Goal: Task Accomplishment & Management: Manage account settings

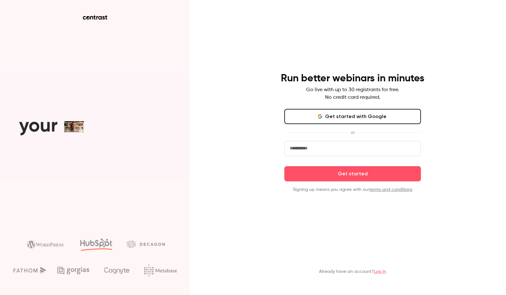
click at [343, 149] on input "email" at bounding box center [352, 148] width 137 height 15
click at [346, 147] on input "email" at bounding box center [352, 148] width 137 height 15
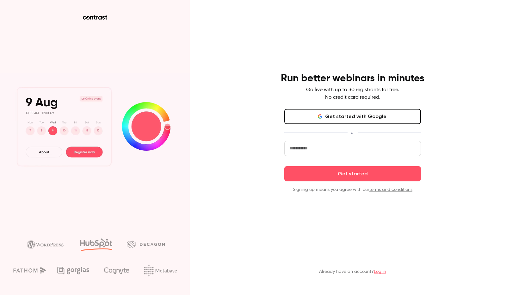
click at [346, 114] on button "Get started with Google" at bounding box center [352, 116] width 137 height 15
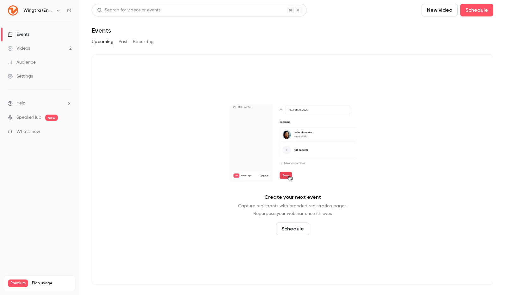
click at [58, 12] on icon "button" at bounding box center [58, 10] width 5 height 5
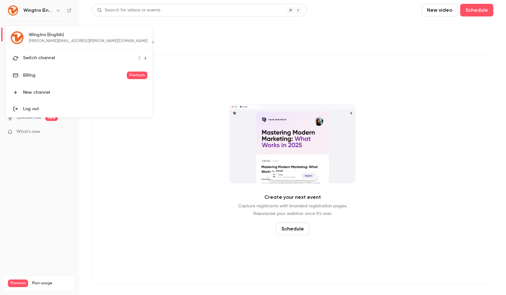
click at [66, 61] on li "Switch channel 2" at bounding box center [78, 58] width 147 height 17
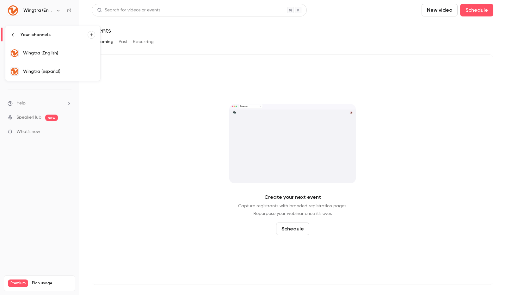
click at [67, 70] on div "Wingtra (español)" at bounding box center [59, 71] width 72 height 6
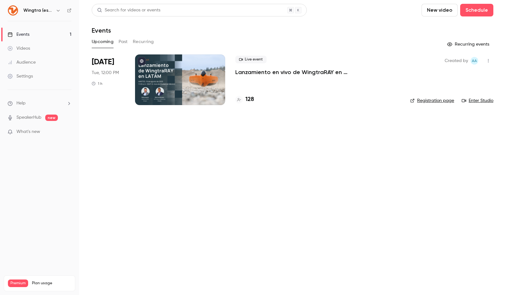
click at [209, 74] on div at bounding box center [180, 79] width 90 height 51
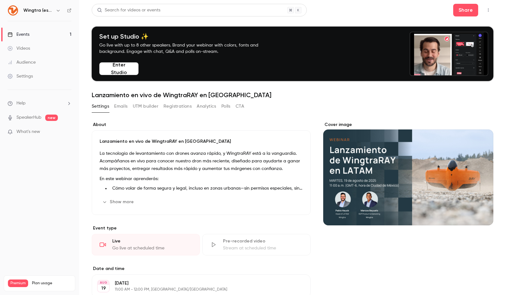
click at [115, 73] on button "Enter Studio" at bounding box center [118, 68] width 39 height 13
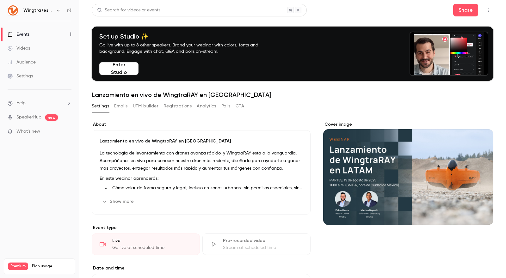
click at [48, 30] on link "Events 1" at bounding box center [39, 35] width 79 height 14
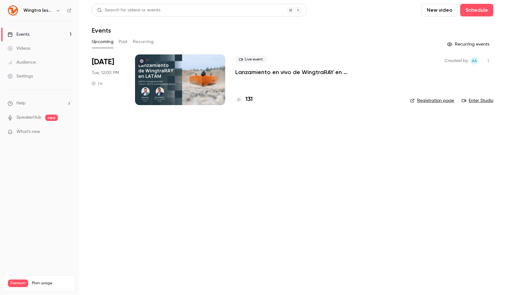
click at [56, 9] on icon "button" at bounding box center [58, 10] width 5 height 5
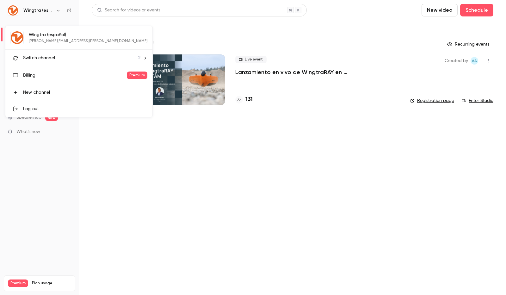
click at [68, 63] on li "Switch channel 2" at bounding box center [78, 58] width 147 height 17
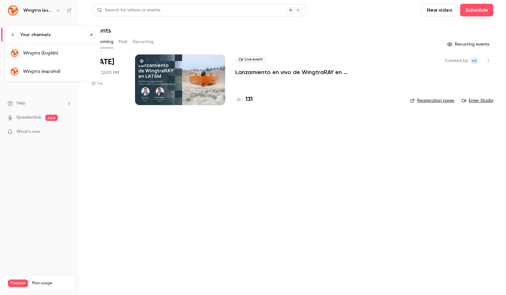
click at [65, 66] on link "Wingtra (español)" at bounding box center [52, 71] width 95 height 18
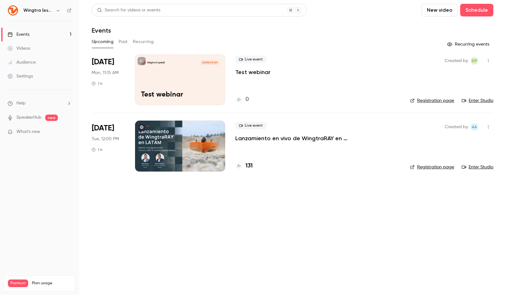
click at [176, 74] on div "Wingtra (español) [DATE] 11:15 AM Test webinar" at bounding box center [180, 79] width 90 height 51
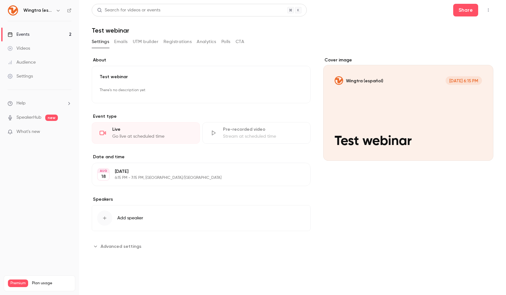
click at [121, 71] on div "Test webinar There's no description yet Edit" at bounding box center [201, 84] width 219 height 37
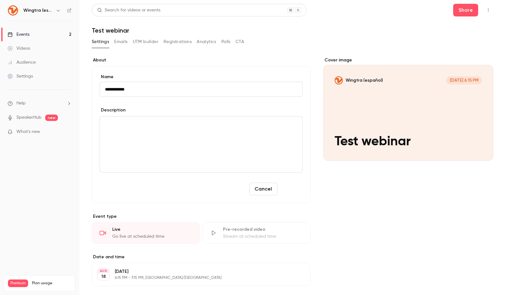
click at [287, 185] on button "Save" at bounding box center [291, 188] width 23 height 13
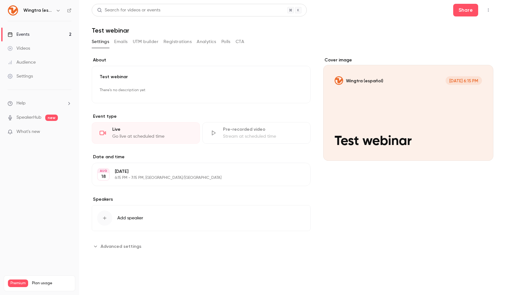
click at [175, 133] on div "Live Go live at scheduled time" at bounding box center [146, 133] width 108 height 22
click at [367, 111] on div "Cover image" at bounding box center [408, 109] width 170 height 104
click at [0, 0] on input "Wingtra (español) [DATE] 6:15 PM Test webinar" at bounding box center [0, 0] width 0 height 0
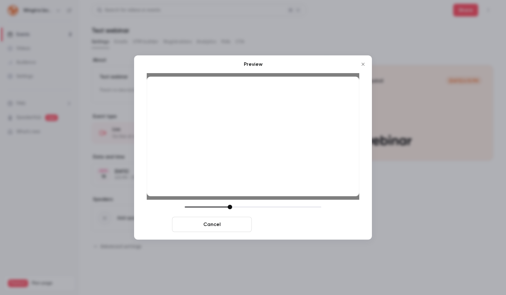
click at [300, 220] on button "Save cover" at bounding box center [294, 224] width 80 height 15
click at [304, 229] on button "Save cover" at bounding box center [294, 224] width 80 height 15
click at [307, 227] on button "Save cover" at bounding box center [294, 224] width 80 height 15
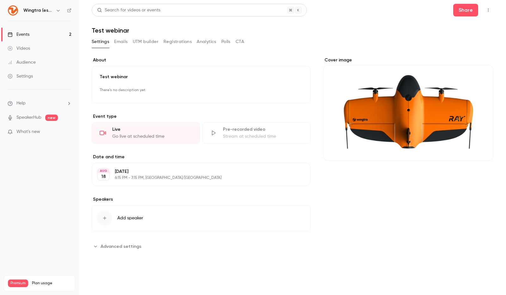
click at [151, 133] on div "Go live at scheduled time" at bounding box center [152, 136] width 80 height 6
click at [57, 34] on link "Events 2" at bounding box center [39, 35] width 79 height 14
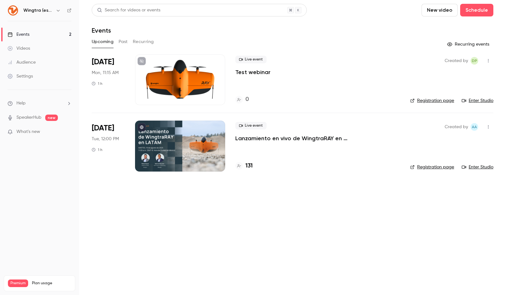
click at [470, 102] on link "Enter Studio" at bounding box center [478, 100] width 32 height 6
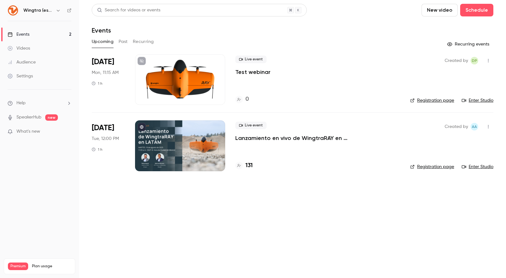
click at [22, 71] on link "Settings" at bounding box center [39, 76] width 79 height 14
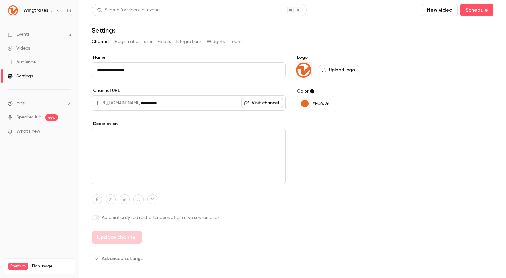
click at [134, 42] on button "Registration form" at bounding box center [134, 42] width 38 height 10
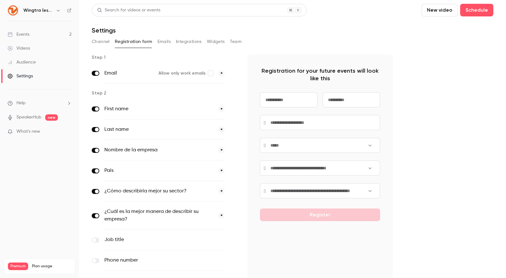
click at [166, 42] on button "Emails" at bounding box center [163, 42] width 13 height 10
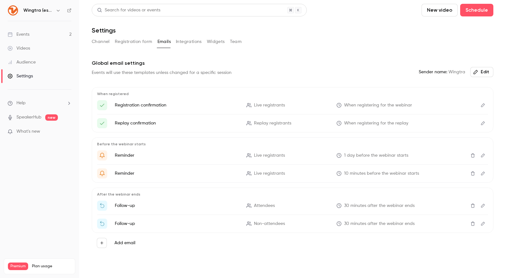
click at [51, 34] on link "Events 2" at bounding box center [39, 35] width 79 height 14
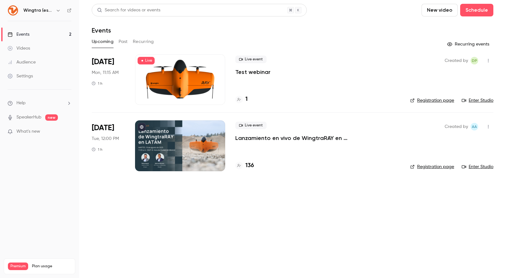
click at [489, 61] on icon "button" at bounding box center [488, 61] width 5 height 4
click at [411, 66] on div at bounding box center [253, 139] width 506 height 278
click at [207, 74] on div at bounding box center [180, 79] width 90 height 51
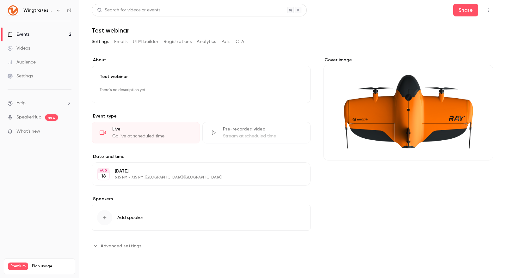
click at [107, 244] on span "Advanced settings" at bounding box center [121, 246] width 41 height 7
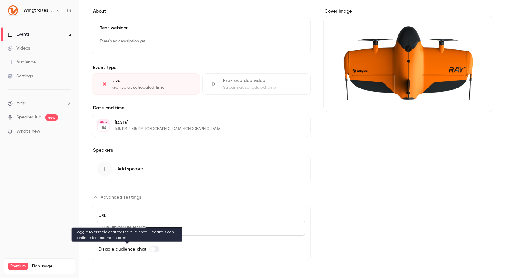
click at [151, 249] on span "Advanced settings" at bounding box center [152, 249] width 5 height 5
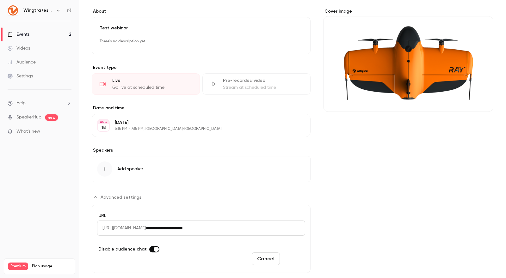
click at [296, 256] on button "Save" at bounding box center [293, 259] width 23 height 13
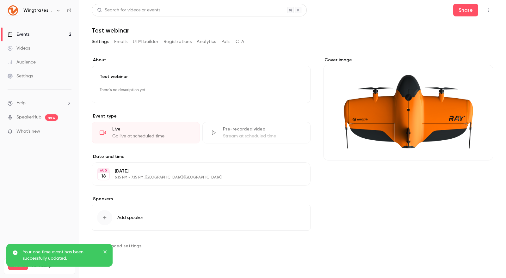
scroll to position [0, 0]
click at [49, 34] on link "Events 2" at bounding box center [39, 35] width 79 height 14
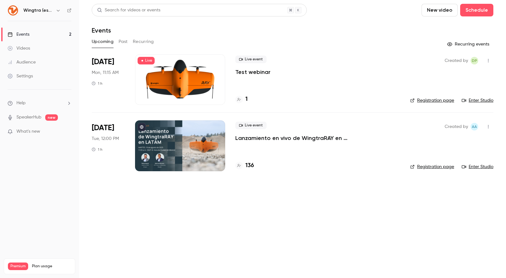
click at [204, 133] on div at bounding box center [180, 145] width 90 height 51
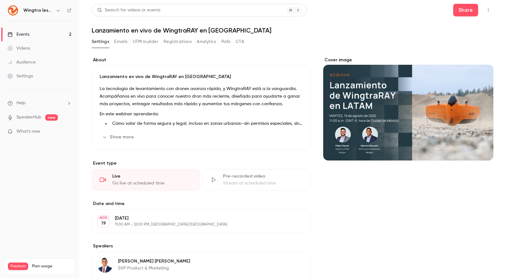
scroll to position [96, 0]
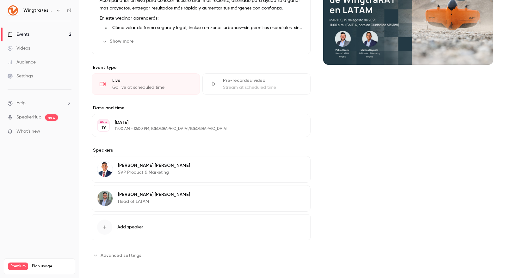
click at [122, 256] on span "Advanced settings" at bounding box center [121, 255] width 41 height 7
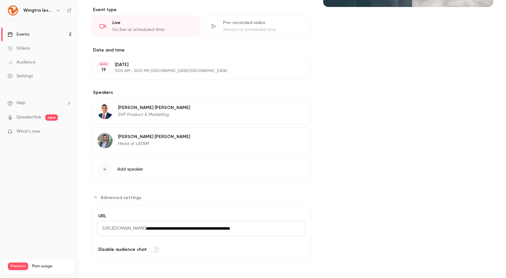
click at [154, 248] on label "Advanced settings" at bounding box center [154, 250] width 10 height 6
click at [295, 258] on button "Save" at bounding box center [293, 259] width 23 height 13
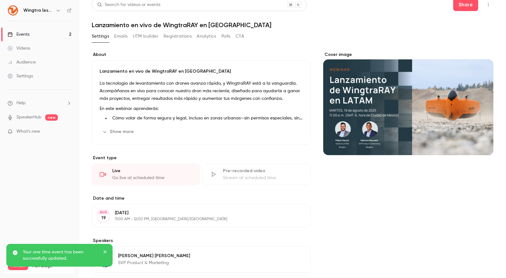
scroll to position [0, 0]
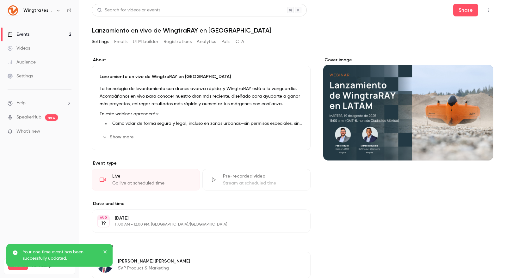
click at [213, 43] on button "Analytics" at bounding box center [207, 42] width 20 height 10
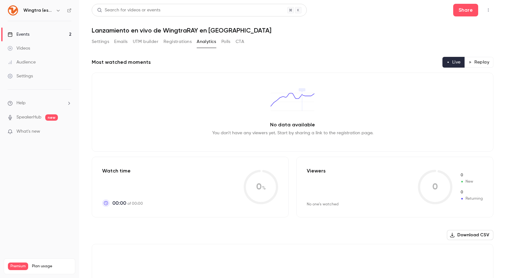
click at [224, 42] on button "Polls" at bounding box center [225, 42] width 9 height 10
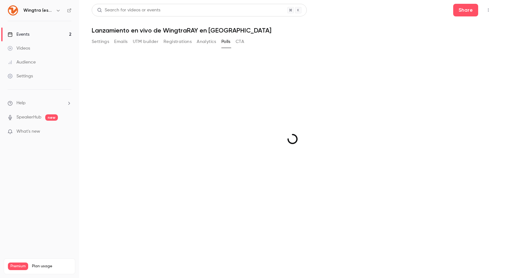
click at [224, 42] on button "Polls" at bounding box center [225, 42] width 9 height 10
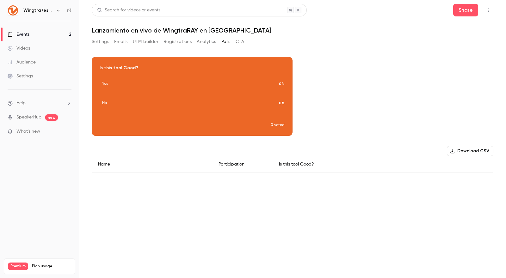
click at [241, 39] on button "CTA" at bounding box center [240, 42] width 9 height 10
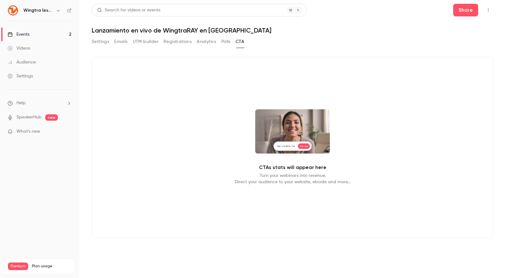
click at [154, 38] on button "UTM builder" at bounding box center [146, 42] width 26 height 10
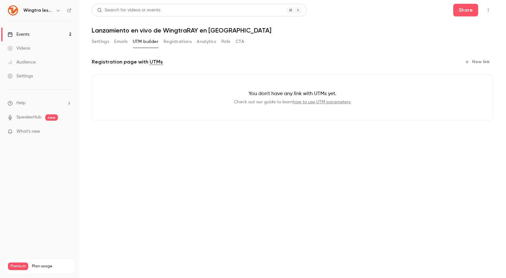
click at [119, 40] on button "Emails" at bounding box center [120, 42] width 13 height 10
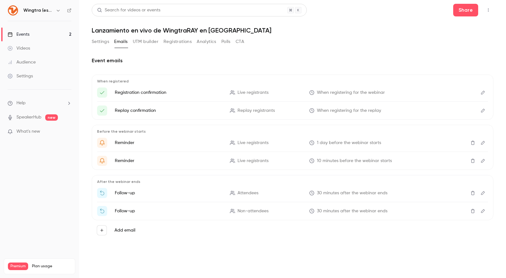
click at [170, 41] on button "Registrations" at bounding box center [177, 42] width 28 height 10
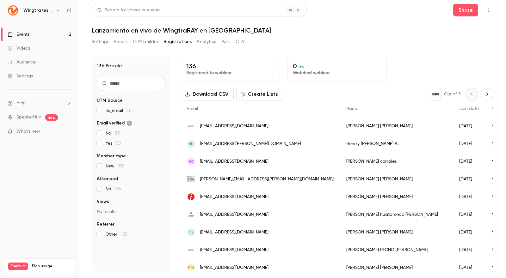
click at [202, 39] on button "Analytics" at bounding box center [207, 42] width 20 height 10
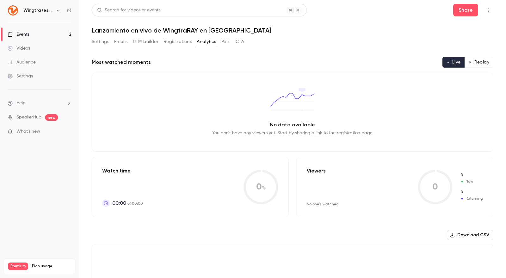
click at [122, 40] on button "Emails" at bounding box center [120, 42] width 13 height 10
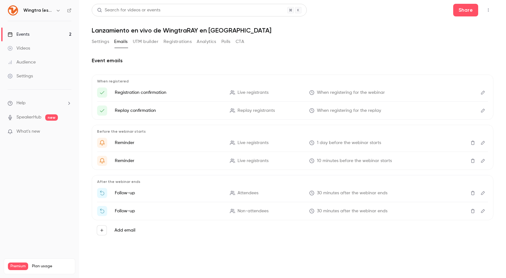
click at [108, 41] on button "Settings" at bounding box center [100, 42] width 17 height 10
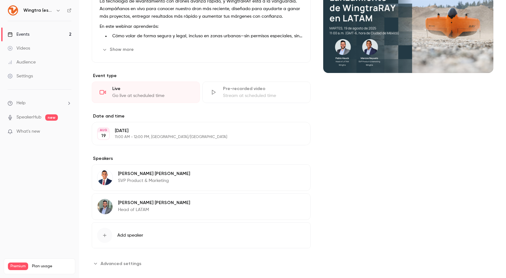
scroll to position [96, 0]
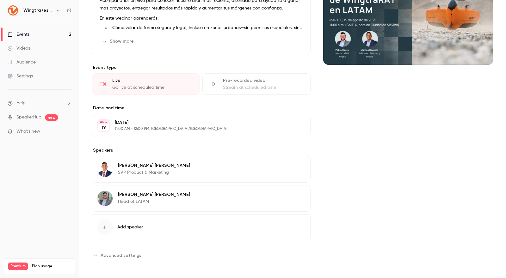
click at [124, 258] on button "Advanced settings" at bounding box center [118, 255] width 53 height 10
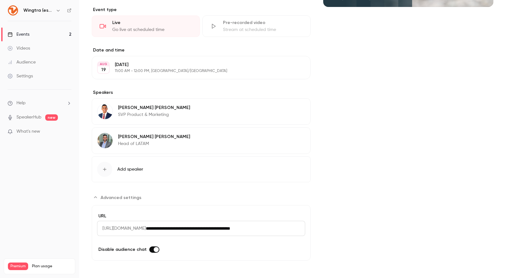
click at [133, 197] on span "Advanced settings" at bounding box center [121, 197] width 41 height 7
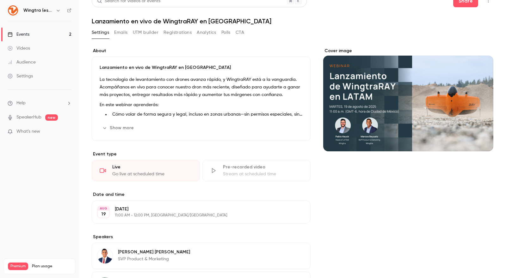
scroll to position [0, 0]
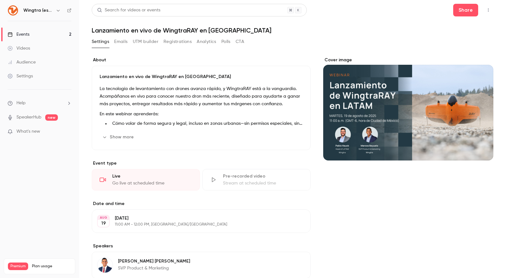
click at [115, 138] on button "Show more" at bounding box center [119, 137] width 38 height 10
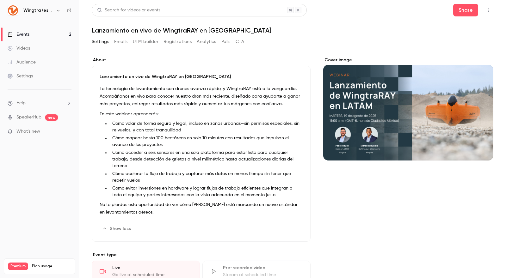
click at [37, 34] on link "Events 2" at bounding box center [39, 35] width 79 height 14
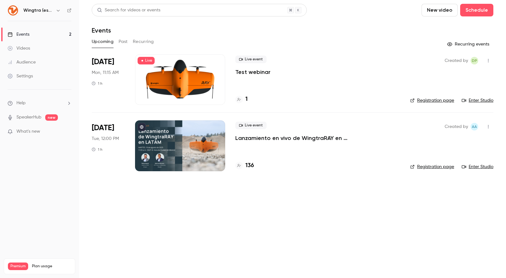
click at [251, 168] on h4 "136" at bounding box center [249, 166] width 9 height 9
